Goal: Task Accomplishment & Management: Use online tool/utility

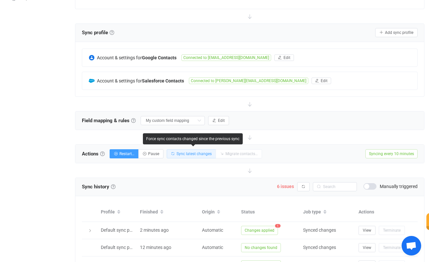
scroll to position [108, 0]
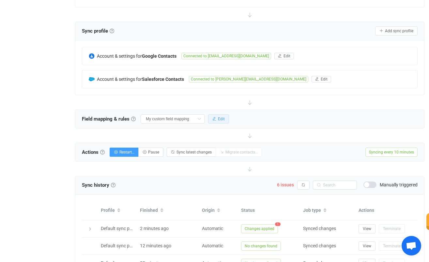
click at [218, 118] on span "Edit" at bounding box center [221, 119] width 7 height 5
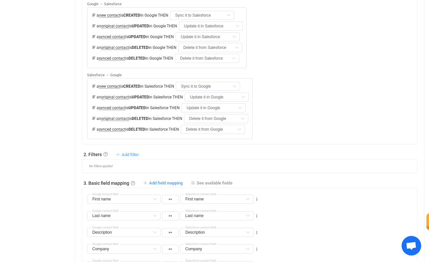
scroll to position [257, 0]
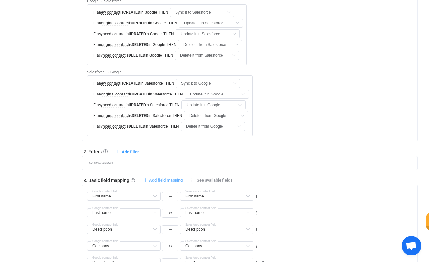
click at [176, 178] on span "Add field mapping" at bounding box center [166, 180] width 34 height 5
type input "First name"
type input "Last name"
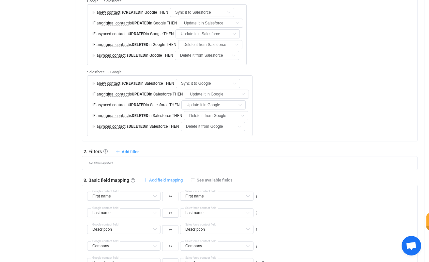
type input "Description"
type input "Company"
type input "Home Emails"
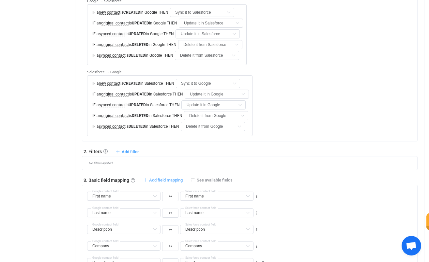
type input "Emails"
click at [198, 192] on input "text" at bounding box center [216, 196] width 73 height 9
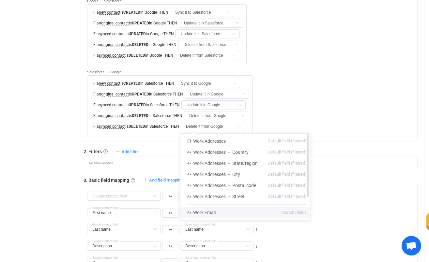
click at [211, 215] on span "Work Email" at bounding box center [204, 212] width 23 height 5
type input "Work Email"
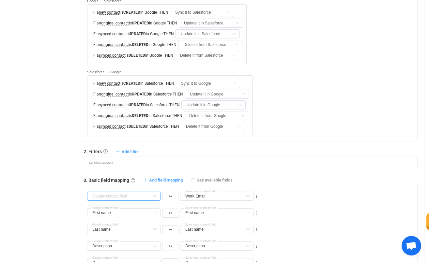
click at [141, 192] on input "text" at bounding box center [123, 196] width 73 height 9
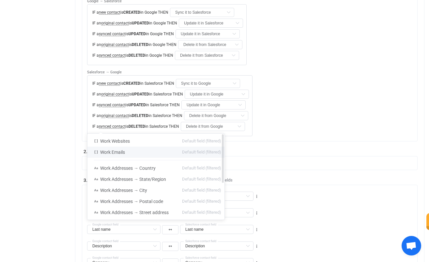
click at [128, 150] on li "Work Emails Default field (filtered)" at bounding box center [157, 152] width 140 height 11
type input "Work Emails"
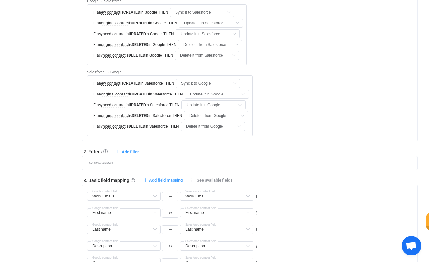
click at [308, 177] on div "3. Basic field mapping Basic field mapping Define how fields are mapped between…" at bounding box center [250, 180] width 336 height 7
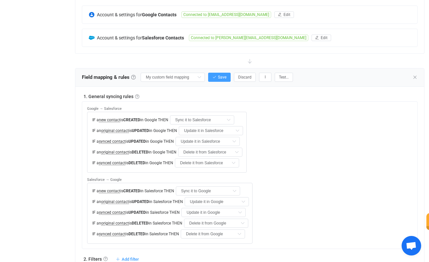
scroll to position [115, 0]
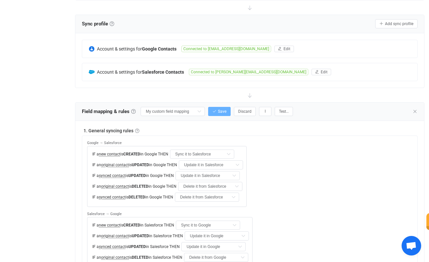
click at [218, 111] on span "Save" at bounding box center [222, 111] width 8 height 5
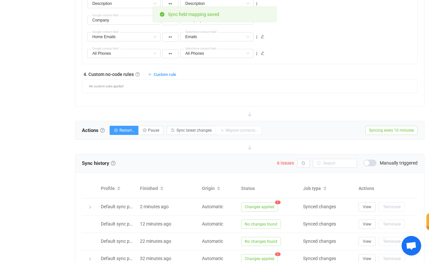
scroll to position [500, 0]
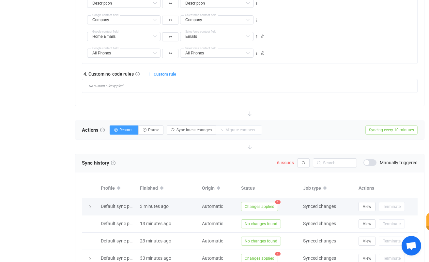
click at [256, 202] on span "Changes applied" at bounding box center [259, 206] width 37 height 9
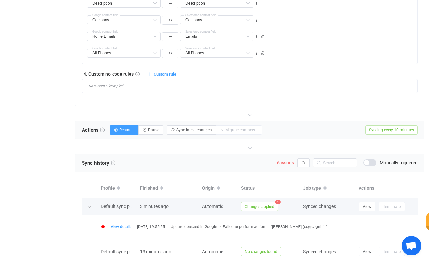
click at [260, 202] on span "Changes applied" at bounding box center [259, 206] width 37 height 9
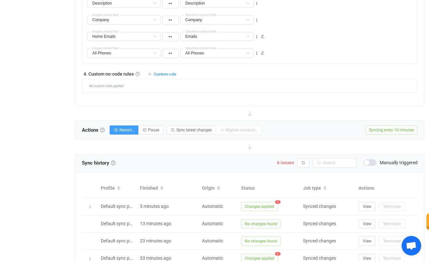
click at [262, 121] on div "Actions Actions To start syncing, click the Start syncing button. You'll be pro…" at bounding box center [249, 130] width 349 height 18
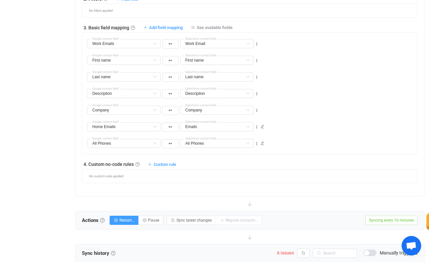
scroll to position [405, 0]
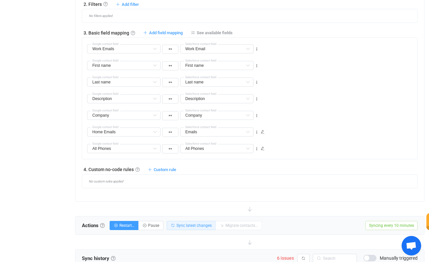
click at [194, 221] on button "Sync latest changes" at bounding box center [191, 225] width 49 height 9
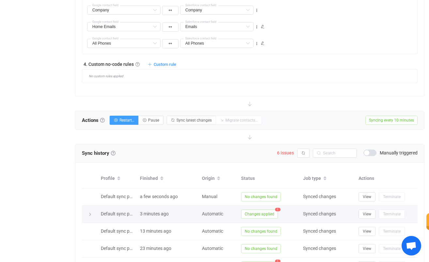
scroll to position [509, 0]
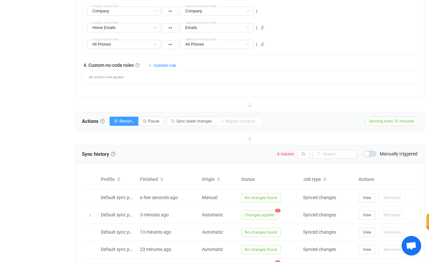
click at [309, 98] on div at bounding box center [249, 105] width 349 height 14
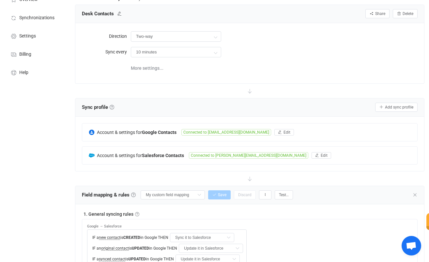
scroll to position [0, 0]
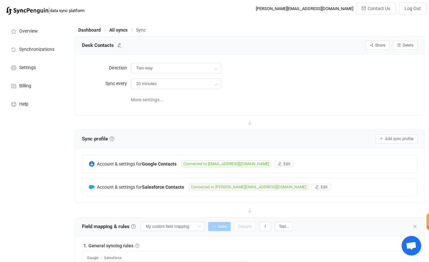
click at [309, 92] on div "Direction Two-way Two-way Google Salesforce Salesforce Google Sync every 10 min…" at bounding box center [250, 84] width 336 height 47
click at [121, 30] on span "All syncs" at bounding box center [118, 29] width 18 height 5
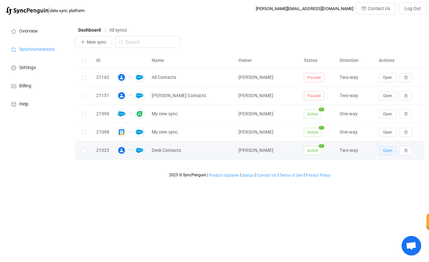
click at [390, 150] on span "Open" at bounding box center [387, 150] width 9 height 5
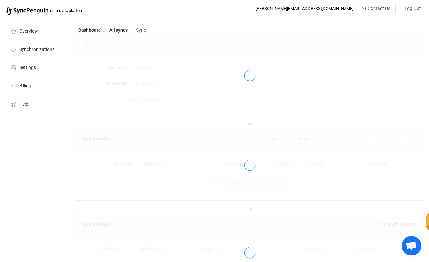
type input "10 minutes"
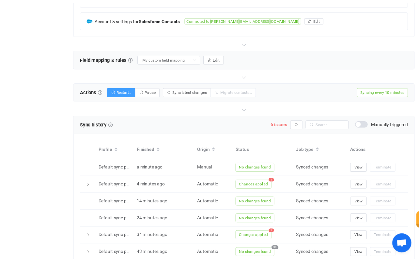
scroll to position [169, 0]
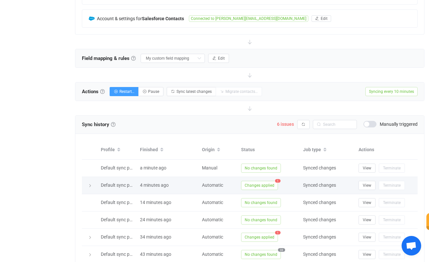
click at [261, 187] on span "Changes applied" at bounding box center [259, 185] width 37 height 9
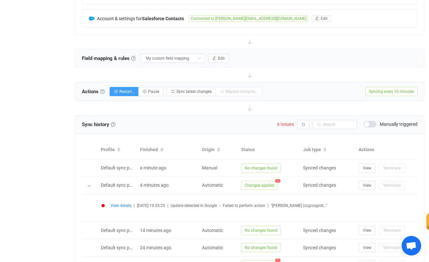
click at [302, 78] on div at bounding box center [249, 75] width 349 height 14
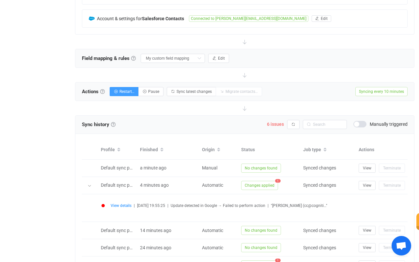
click at [285, 30] on div "Account & settings for Google Contacts Connected to [EMAIL_ADDRESS][DOMAIN_NAME…" at bounding box center [244, 7] width 339 height 54
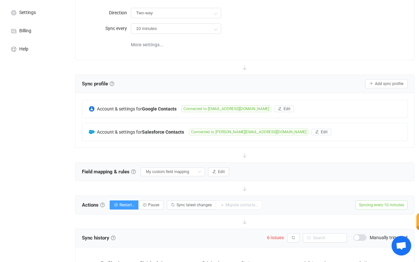
scroll to position [0, 0]
